Goal: Task Accomplishment & Management: Use online tool/utility

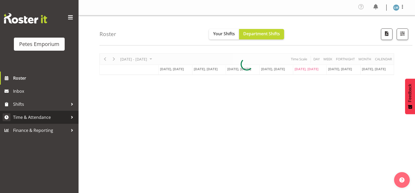
click at [56, 116] on span "Time & Attendance" at bounding box center [40, 118] width 55 height 8
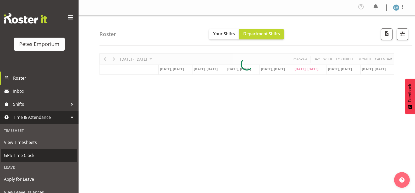
click at [44, 157] on span "GPS Time Clock" at bounding box center [39, 156] width 71 height 8
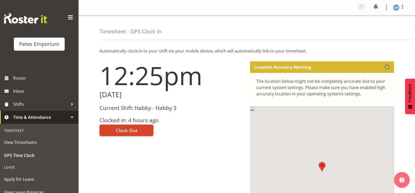
click at [129, 128] on span "Clock Out" at bounding box center [127, 130] width 22 height 7
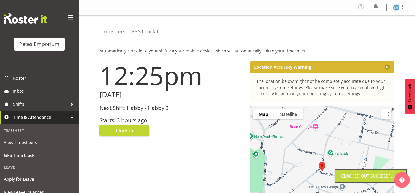
click at [398, 7] on img at bounding box center [396, 7] width 6 height 6
click at [375, 30] on link "Log Out" at bounding box center [380, 28] width 50 height 9
